Goal: Task Accomplishment & Management: Use online tool/utility

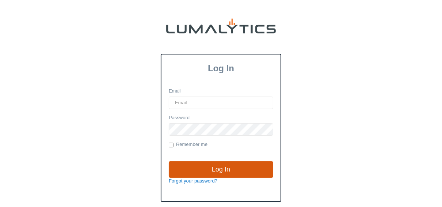
type input "[EMAIL_ADDRESS][DOMAIN_NAME]"
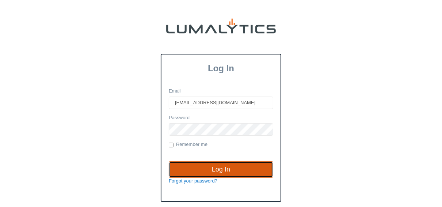
click at [209, 169] on input "Log In" at bounding box center [221, 169] width 104 height 17
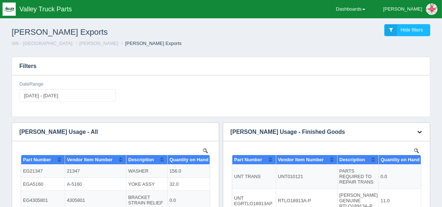
click at [419, 131] on icon "button" at bounding box center [419, 131] width 5 height 5
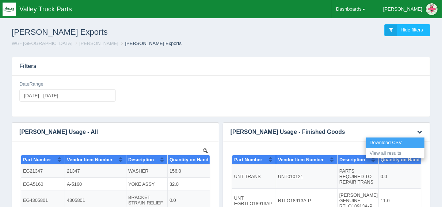
click at [395, 140] on link "Download CSV" at bounding box center [395, 142] width 58 height 11
